Goal: Navigation & Orientation: Find specific page/section

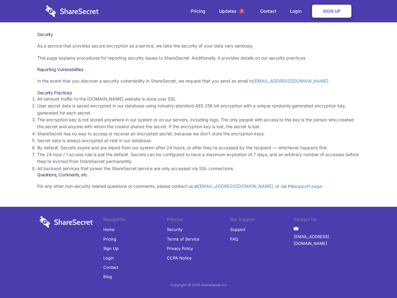
click at [198, 149] on li "By default, Secrets expire and are wiped from our system after 24 hours, or aft…" at bounding box center [198, 147] width 323 height 7
click at [242, 11] on span "1" at bounding box center [241, 11] width 5 height 5
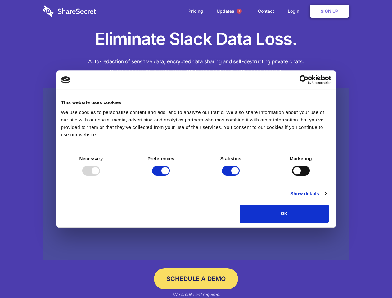
click at [100, 176] on div at bounding box center [91, 171] width 18 height 10
click at [170, 176] on input "Preferences" at bounding box center [161, 171] width 18 height 10
checkbox input "false"
click at [231, 176] on input "Statistics" at bounding box center [231, 171] width 18 height 10
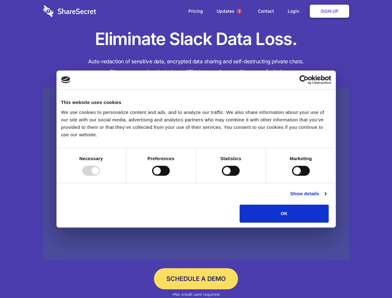
checkbox input "false"
click at [292, 176] on input "Marketing" at bounding box center [301, 171] width 18 height 10
checkbox input "true"
click at [326, 197] on link "Show details" at bounding box center [308, 193] width 36 height 7
